Goal: Task Accomplishment & Management: Manage account settings

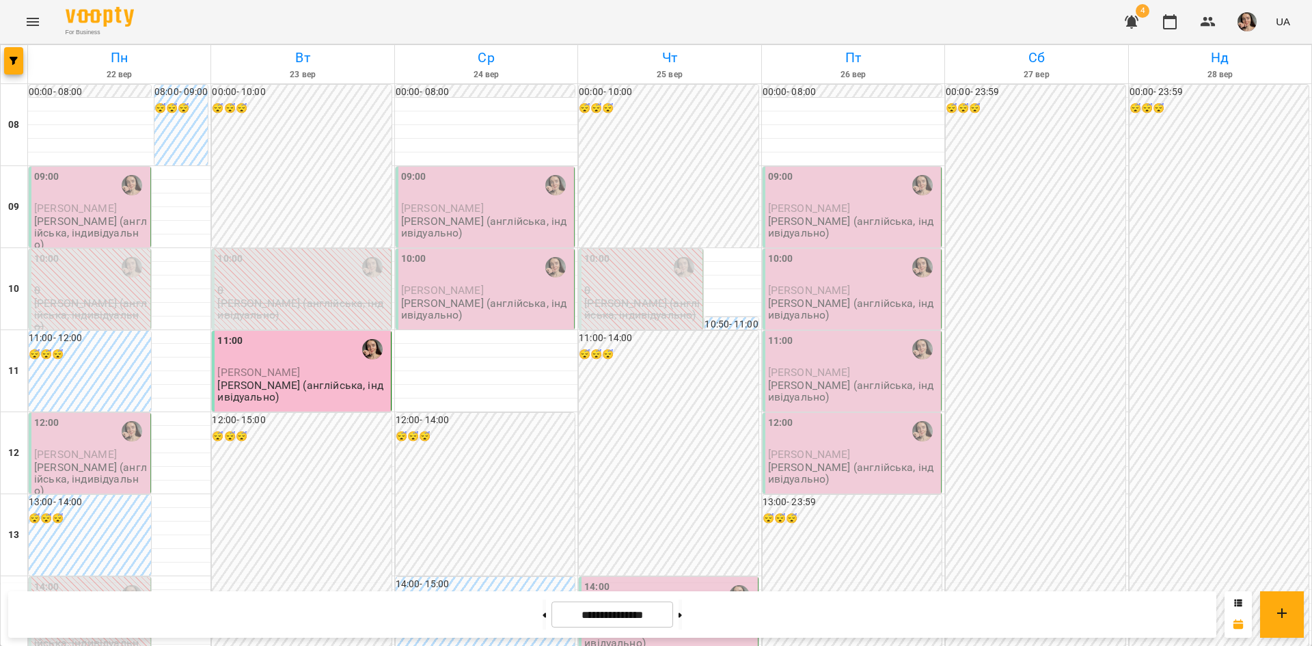
click at [96, 192] on div "09:00" at bounding box center [90, 185] width 113 height 31
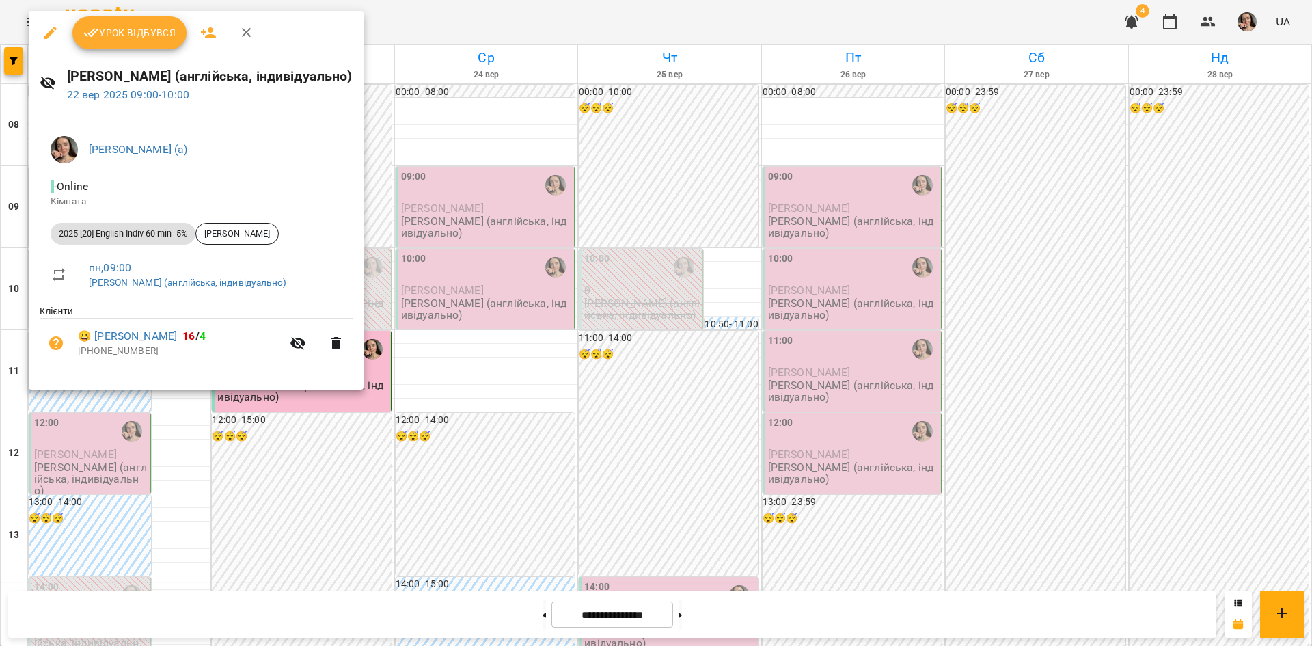
click at [135, 33] on span "Урок відбувся" at bounding box center [129, 33] width 93 height 16
